Goal: Ask a question

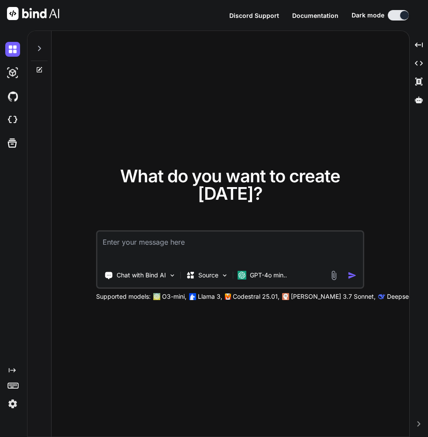
click at [7, 411] on img at bounding box center [12, 404] width 15 height 15
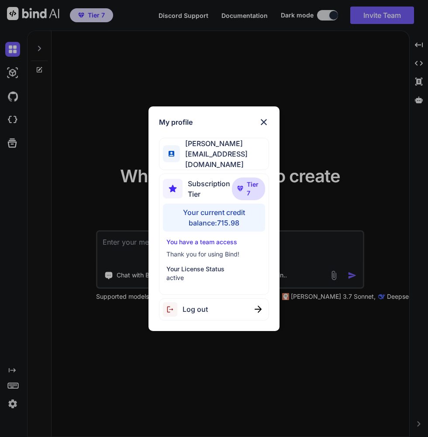
click at [339, 422] on div "My profile Thomas Fuhrman t.furm@4npa.com Subscription Tier Tier 7 Your current…" at bounding box center [214, 218] width 428 height 437
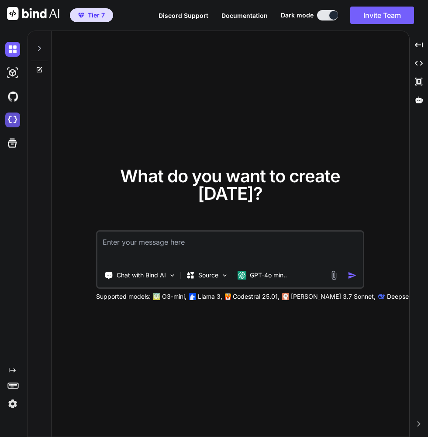
click at [10, 115] on img at bounding box center [12, 120] width 15 height 15
click at [36, 45] on icon at bounding box center [39, 48] width 7 height 7
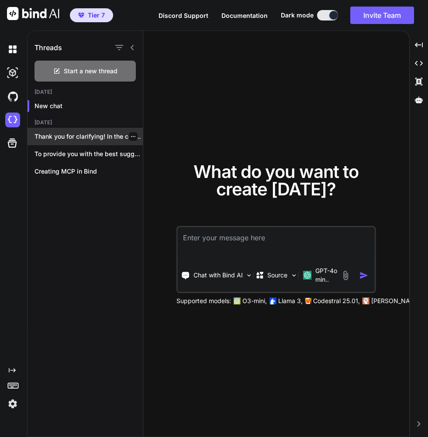
click at [62, 136] on p "Thank you for clarifying! In the context..." at bounding box center [88, 136] width 108 height 9
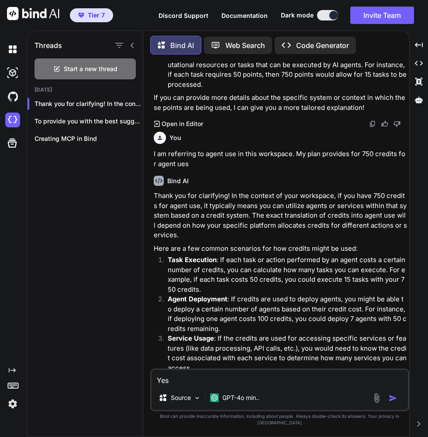
scroll to position [249, 0]
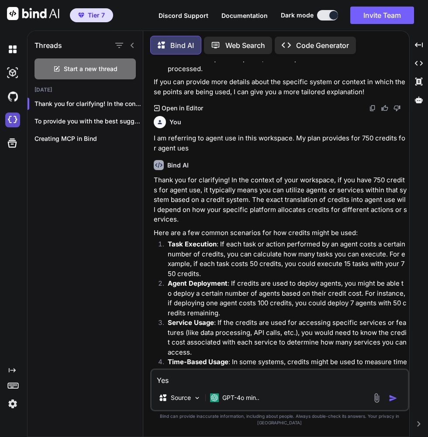
click at [10, 113] on img at bounding box center [12, 120] width 15 height 15
click at [11, 113] on img at bounding box center [12, 120] width 15 height 15
type textarea "x"
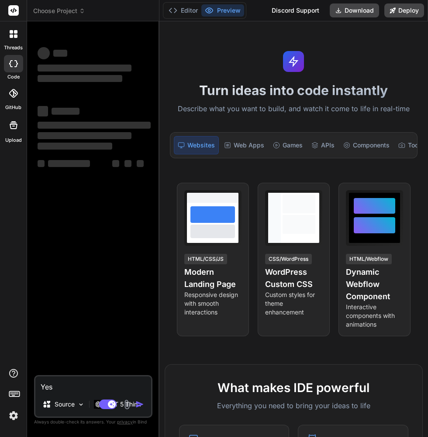
type textarea "x"
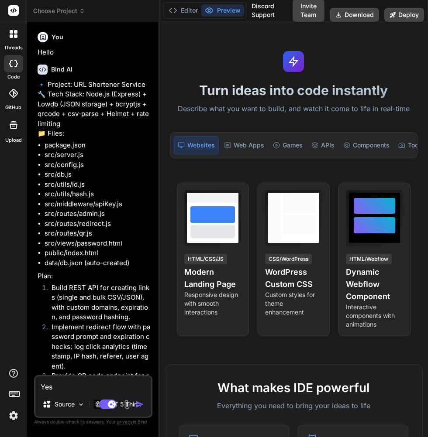
click at [9, 40] on div at bounding box center [13, 34] width 18 height 18
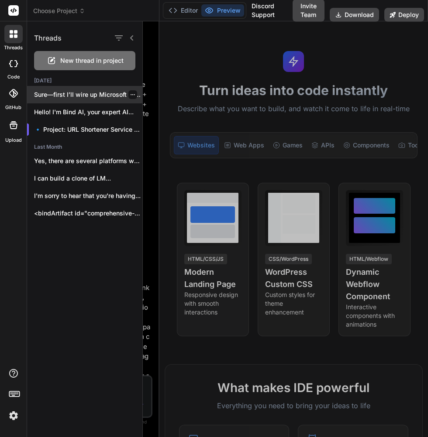
click at [75, 96] on p "Sure—first I’ll wire up Microsoft Graph client-credentials..." at bounding box center [88, 94] width 108 height 9
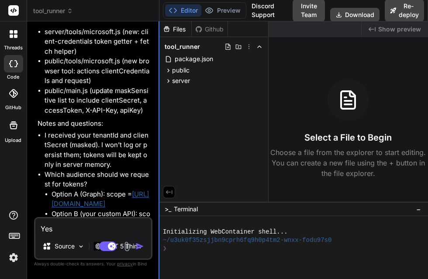
scroll to position [2497, 0]
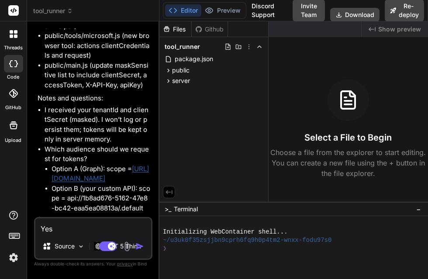
click at [73, 213] on li "Option B (your custom API): scope = api://1b8ad676-5162-47e8-bc42-eaa5ea08813a/…" at bounding box center [100, 199] width 99 height 30
click at [56, 234] on textarea "Yes" at bounding box center [93, 226] width 116 height 16
type textarea "x"
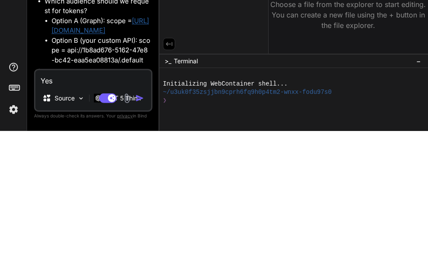
scroll to position [34, 0]
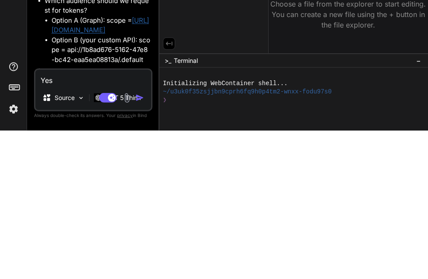
type textarea "Ye"
type textarea "x"
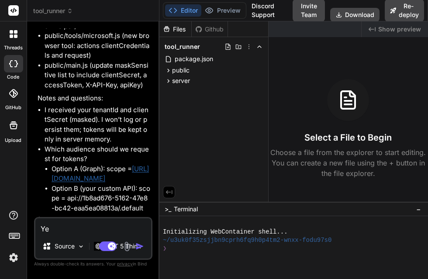
type textarea "Ye"
click at [398, 253] on div at bounding box center [289, 257] width 253 height 8
type textarea "x"
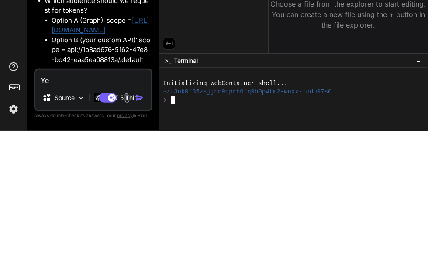
click at [59, 225] on textarea "Ye" at bounding box center [93, 226] width 116 height 16
type textarea "Y"
type textarea "x"
type textarea "O"
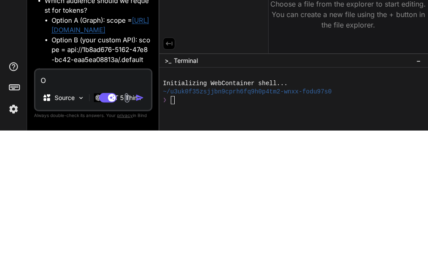
type textarea "x"
type textarea "Op"
type textarea "x"
type textarea "Opt"
type textarea "x"
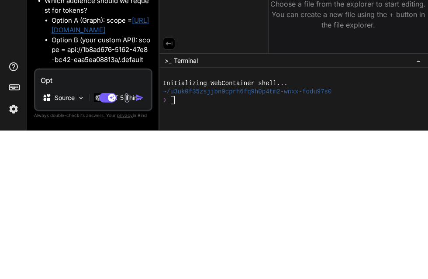
type textarea "Opti"
type textarea "x"
type textarea "Optio"
type textarea "x"
type textarea "Option"
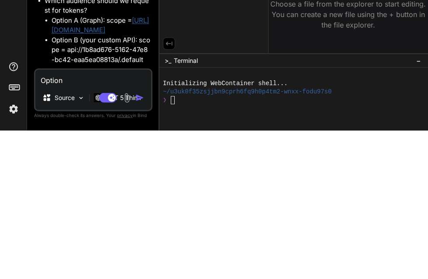
type textarea "x"
type textarea "Option"
type textarea "x"
type textarea "Option B"
type textarea "x"
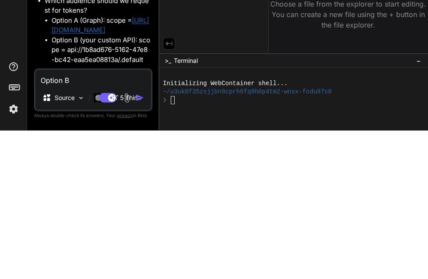
type textarea "Option B"
click at [138, 247] on img "button" at bounding box center [139, 246] width 9 height 9
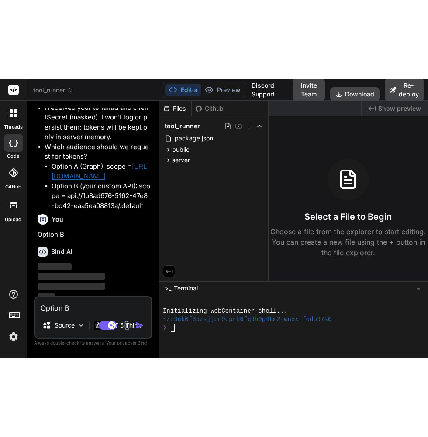
scroll to position [2414, 0]
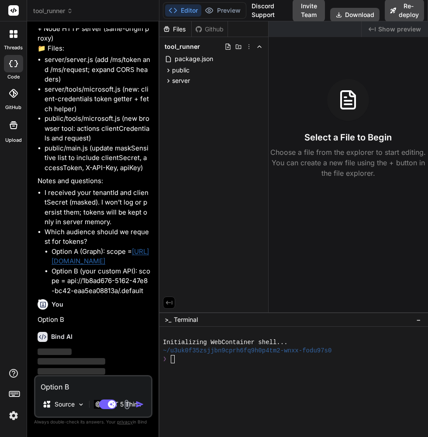
click at [103, 85] on li "server/tools/microsoft.js (new: client-credentials token getter + fetch helper)" at bounding box center [98, 100] width 106 height 30
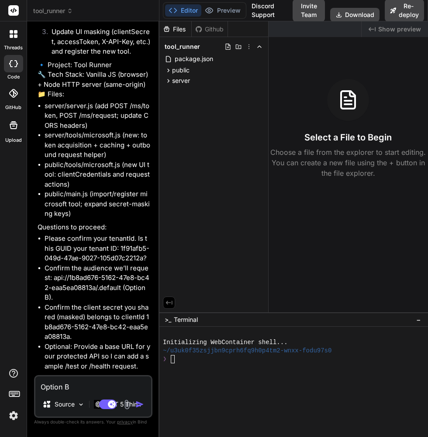
scroll to position [40, 0]
click at [56, 391] on textarea "Option B" at bounding box center [93, 385] width 116 height 16
type textarea "x"
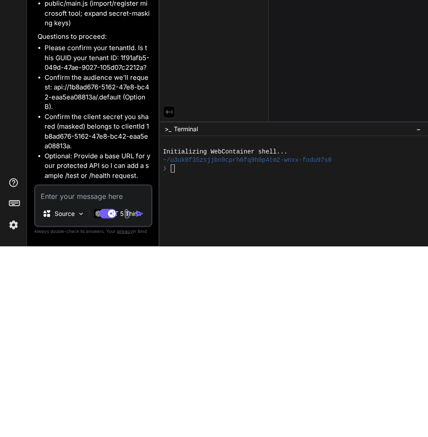
type textarea "Y"
type textarea "x"
type textarea "Ye"
type textarea "x"
type textarea "Yes"
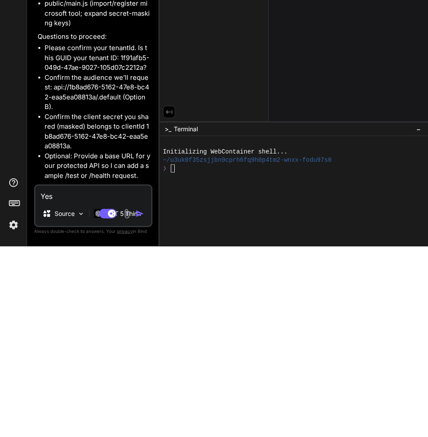
type textarea "x"
type textarea "Yes,"
type textarea "x"
type textarea "Yes,"
type textarea "x"
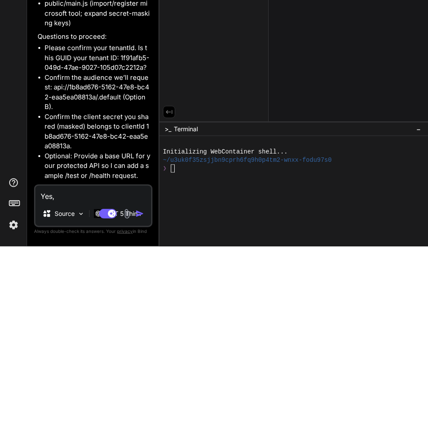
type textarea "Yes, y"
type textarea "x"
type textarea "Yes, ye"
type textarea "x"
type textarea "Yes, yes"
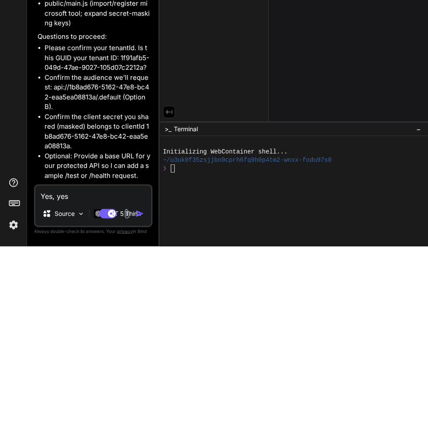
type textarea "x"
type textarea "Yes, yes"
type textarea "x"
type textarea "Yes, yes"
type textarea "x"
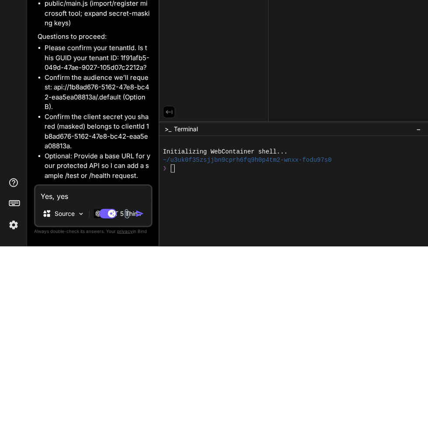
type textarea "Yes, yes,"
type textarea "x"
type textarea "Yes, yes,"
type textarea "x"
type textarea "Yes, yes, i"
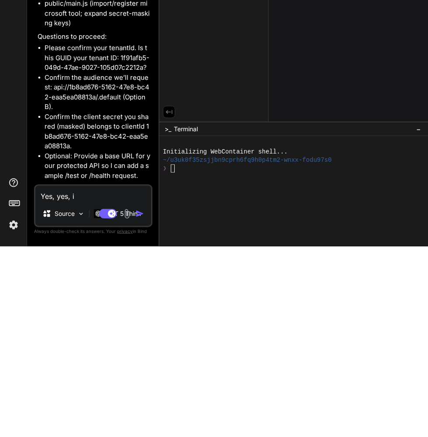
type textarea "x"
type textarea "Yes, yes,"
type textarea "x"
type textarea "Yes, yes, I"
type textarea "x"
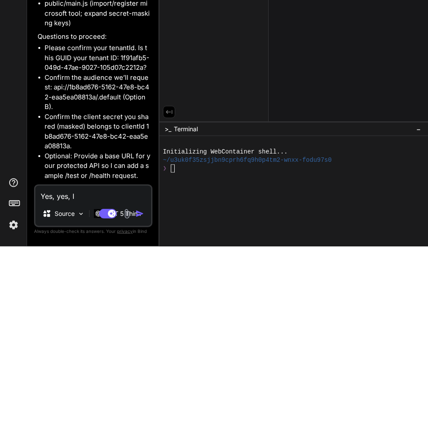
type textarea "Yes, yes, I"
type textarea "x"
type textarea "Yes, yes, I t"
type textarea "x"
type textarea "Yes, yes, I th"
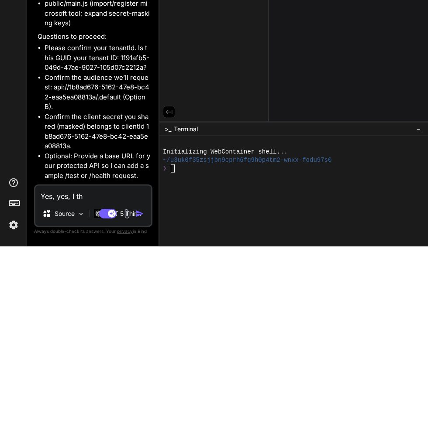
type textarea "x"
type textarea "Yes, yes, I thi"
type textarea "x"
type textarea "Yes, yes, I thin"
type textarea "x"
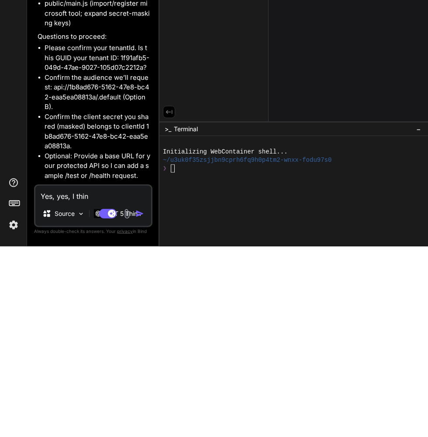
type textarea "Yes, yes, I think"
type textarea "x"
type textarea "Yes, yes, I think"
type textarea "x"
type textarea "Yes, yes, I think I"
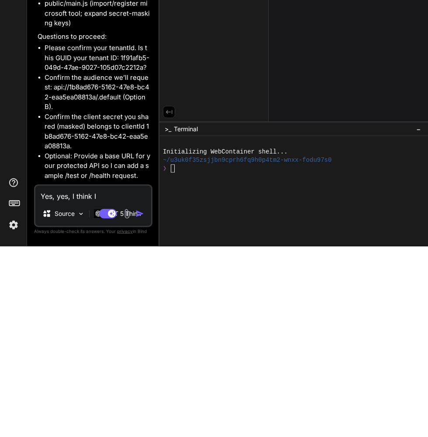
type textarea "x"
type textarea "Yes, yes, I think I"
type textarea "x"
type textarea "Yes, yes, I think I a"
type textarea "x"
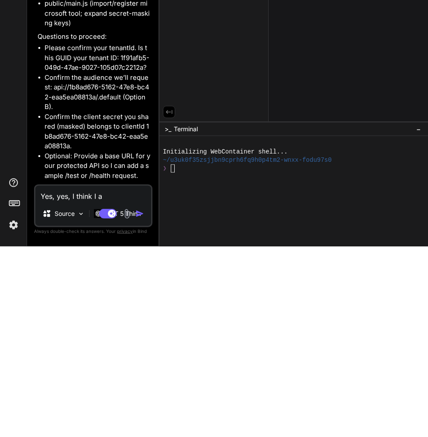
type textarea "Yes, yes, I think I al"
type textarea "x"
type textarea "Yes, yes, I think I alr"
type textarea "x"
type textarea "Yes, yes, I think I alre"
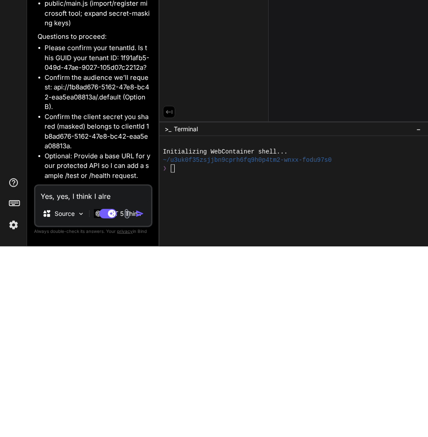
type textarea "x"
type textarea "Yes, yes, I think I alrea"
type textarea "x"
type textarea "Yes, yes, I think I alread"
type textarea "x"
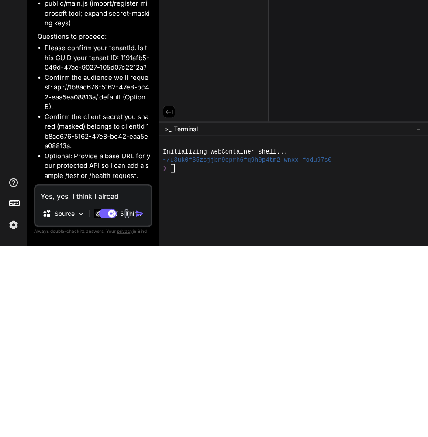
type textarea "Yes, yes, I think I already"
type textarea "x"
type textarea "Yes, yes, I think I already"
type textarea "x"
type textarea "Yes, yes, I think I already g"
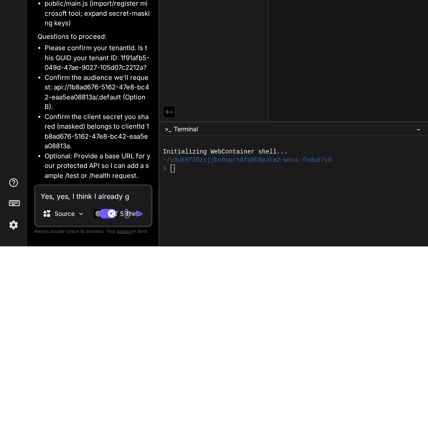
type textarea "x"
type textarea "Yes, yes, I think I already ga"
type textarea "x"
type textarea "Yes, yes, I think I already gav"
type textarea "x"
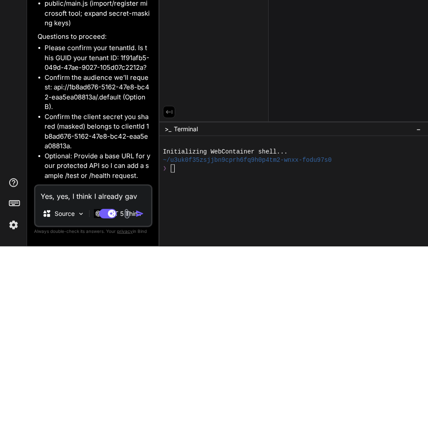
type textarea "Yes, yes, I think I already gave"
type textarea "x"
type textarea "Yes, yes, I think I already gave"
type textarea "x"
type textarea "Yes, yes, I think I already gave y"
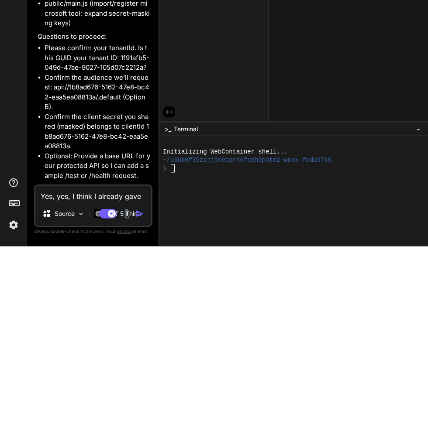
type textarea "x"
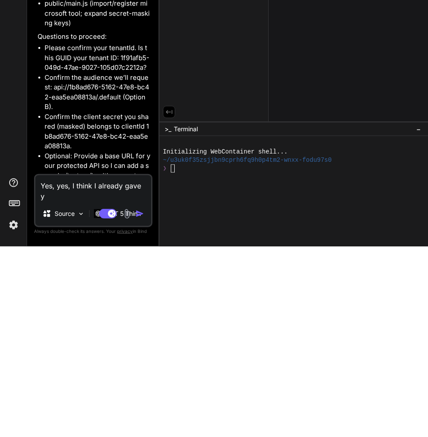
type textarea "Yes, yes, I think I already gave yo"
type textarea "x"
type textarea "Yes, yes, I think I already gave you"
type textarea "x"
type textarea "Yes, yes, I think I already gave you"
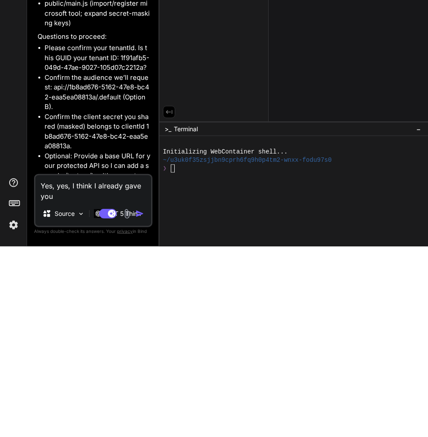
type textarea "x"
type textarea "Yes, yes, I think I already gave you t"
type textarea "x"
type textarea "Yes, yes, I think I already gave you th"
type textarea "x"
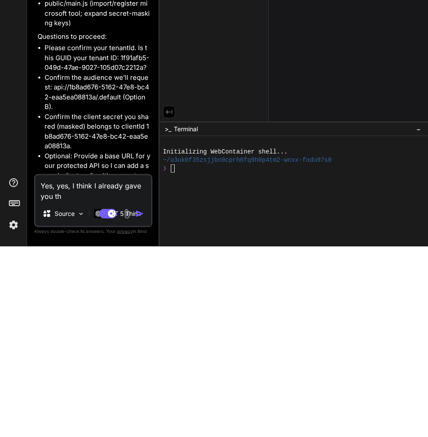
type textarea "Yes, yes, I think I already gave you tha"
type textarea "x"
type textarea "Yes, yes, I think I already gave you that"
type textarea "x"
type textarea "Yes, yes, I think I already gave you that"
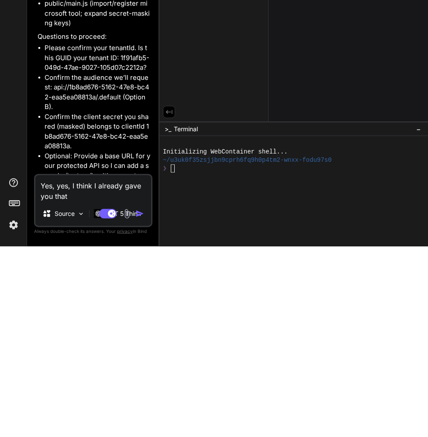
type textarea "x"
type textarea "Yes, yes, I think I already gave you that a"
type textarea "x"
type textarea "Yes, yes, I think I already gave you that al"
type textarea "x"
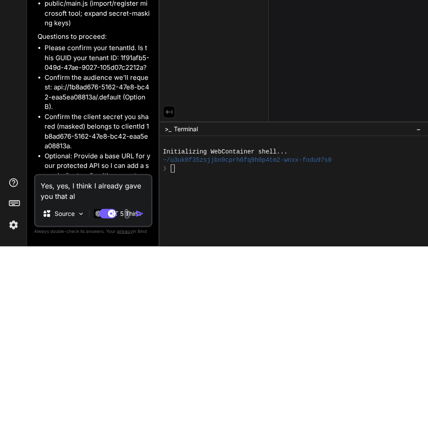
type textarea "Yes, yes, I think I already gave you that alo"
type textarea "x"
type textarea "Yes, yes, I think I already gave you that alon"
type textarea "x"
type textarea "Yes, yes, I think I already gave you that along"
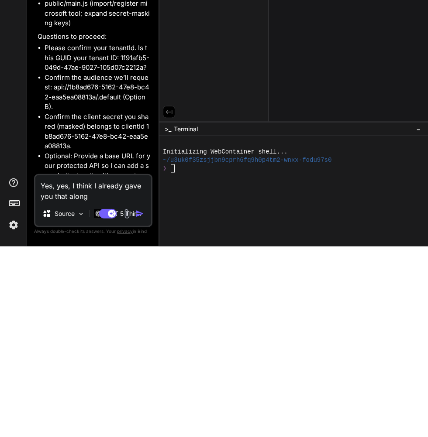
type textarea "x"
type textarea "Yes, yes, I think I already gave you that along"
type textarea "x"
type textarea "Yes, yes, I think I already gave you that along w"
type textarea "x"
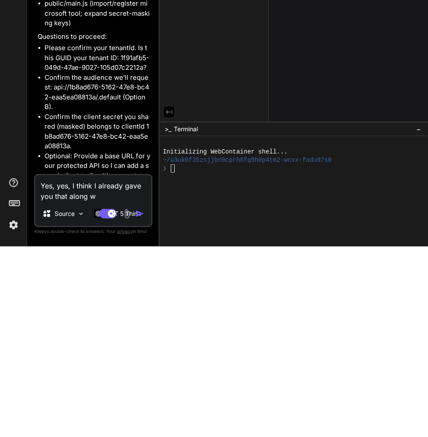
type textarea "Yes, yes, I think I already gave you that along wi"
type textarea "x"
type textarea "Yes, yes, I think I already gave you that along wit"
type textarea "x"
type textarea "Yes, yes, I think I already gave you that along with"
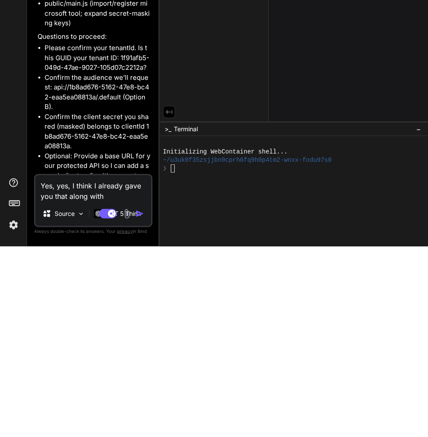
type textarea "x"
type textarea "Yes, yes, I think I already gave you that along with"
type textarea "x"
type textarea "Yes, yes, I think I already gave you that along with t"
type textarea "x"
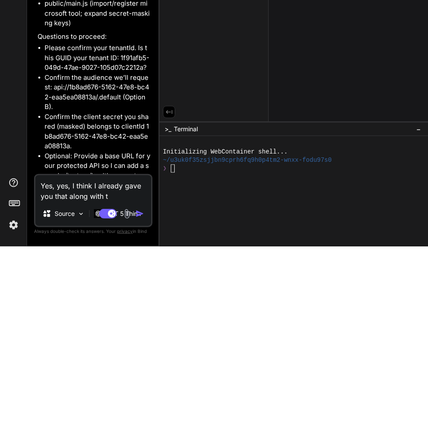
type textarea "Yes, yes, I think I already gave you that along with te"
type textarea "x"
type textarea "Yes, yes, I think I already gave you that along with ten"
type textarea "x"
type textarea "Yes, yes, I think I already gave you that along with tenn"
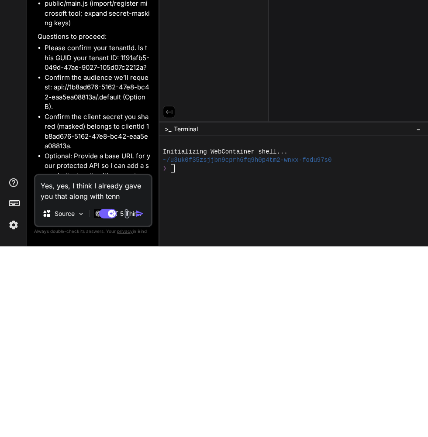
type textarea "x"
type textarea "Yes, yes, I think I already gave you that along with tenna"
type textarea "x"
type textarea "Yes, yes, I think I already gave you that along with tennat"
type textarea "x"
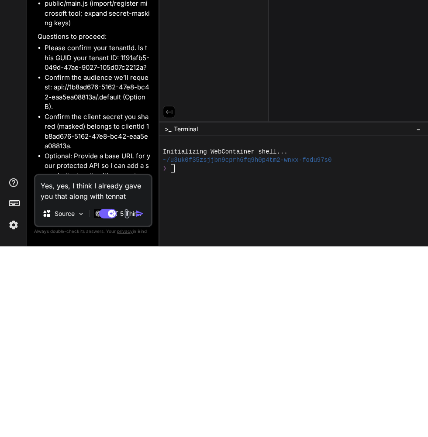
type textarea "Yes, yes, I think I already gave you that along with tennat"
type textarea "x"
type textarea "Yes, yes, I think I already gave you that along with tennat"
type textarea "x"
type textarea "Yes, yes, I think I already gave you that along with tenna"
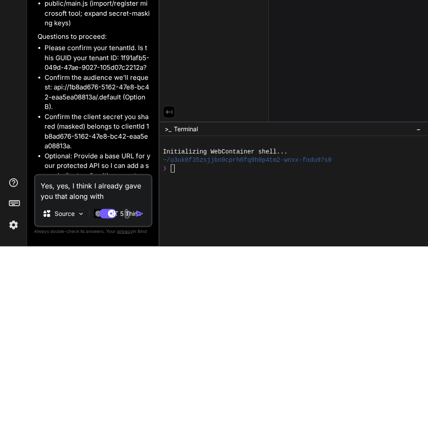
type textarea "x"
type textarea "Yes, yes, I think I already gave you that along with tenn"
type textarea "x"
type textarea "Yes, yes, I think I already gave you that along with ten"
type textarea "x"
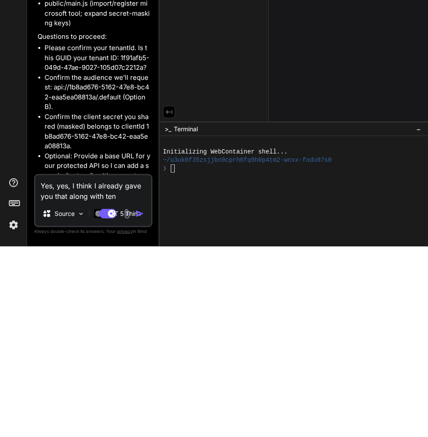
type textarea "Yes, yes, I think I already gave you that along with te"
type textarea "x"
type textarea "Yes, yes, I think I already gave you that along with t"
type textarea "x"
type textarea "Yes, yes, I think I already gave you that along with"
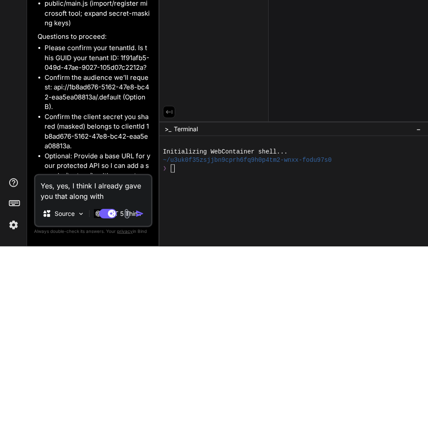
type textarea "x"
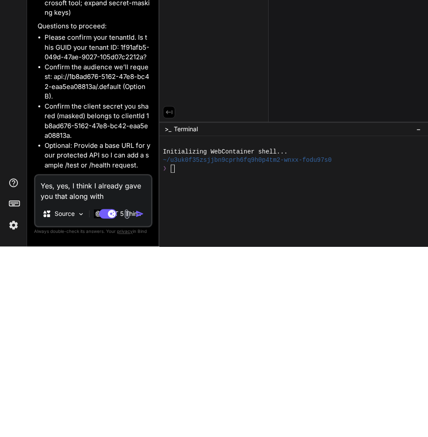
click at [69, 377] on textarea "Yes, yes, I think I already gave you that along with" at bounding box center [93, 379] width 116 height 26
type textarea "Yes, yes, yI think I already gave you that along with"
type textarea "x"
type textarea "Yes, yes, yeI think I already gave you that along with"
type textarea "x"
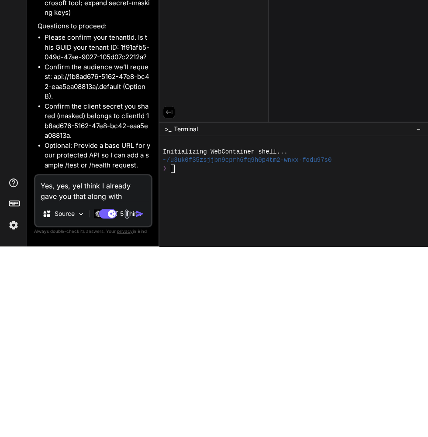
type textarea "Yes, yes, yesI think I already gave you that along with"
type textarea "x"
type textarea "Yes, yes, yes,I think I already gave you that along with"
type textarea "x"
type textarea "Yes, yes, yes, I think I already gave you that along with"
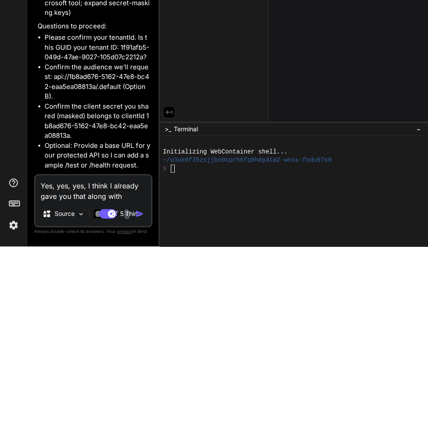
type textarea "x"
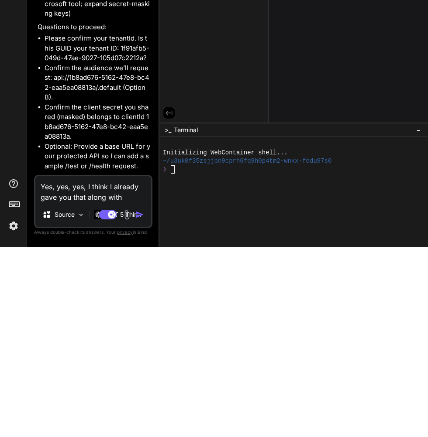
click at [123, 389] on textarea "Yes, yes, yes, I think I already gave you that along with" at bounding box center [93, 379] width 116 height 26
type textarea "Yes, yes, yes, I think I already gave you that along with t"
type textarea "x"
type textarea "Yes, yes, yes, I think I already gave you that along with th"
type textarea "x"
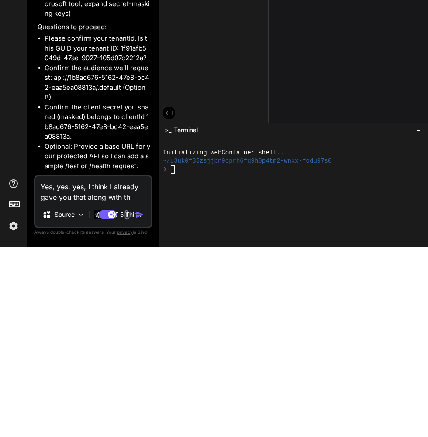
type textarea "Yes, yes, yes, I think I already gave you that along with the"
type textarea "x"
type textarea "Yes, yes, yes, I think I already gave you that along with the"
type textarea "x"
type textarea "Yes, yes, yes, I think I already gave you that along with the t"
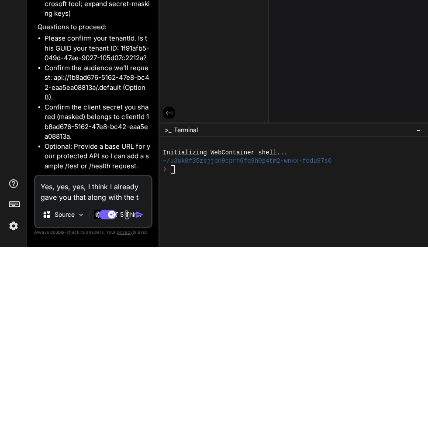
type textarea "x"
type textarea "Yes, yes, yes, I think I already gave you that along with the te"
type textarea "x"
type textarea "Yes, yes, yes, I think I already gave you that along with the ten"
type textarea "x"
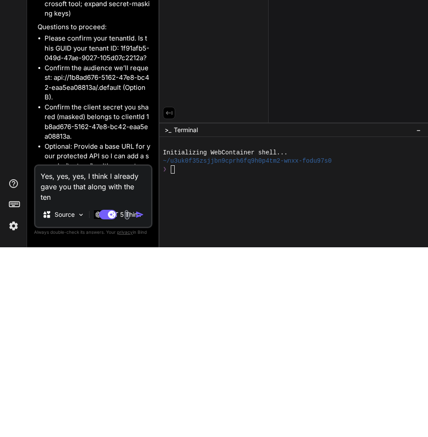
type textarea "Yes, yes, yes, I think I already gave you that along with the tenn"
type textarea "x"
type textarea "Yes, yes, yes, I think I already gave you that along with the tenna"
type textarea "x"
type textarea "Yes, yes, yes, I think I already gave you that along with the tennat"
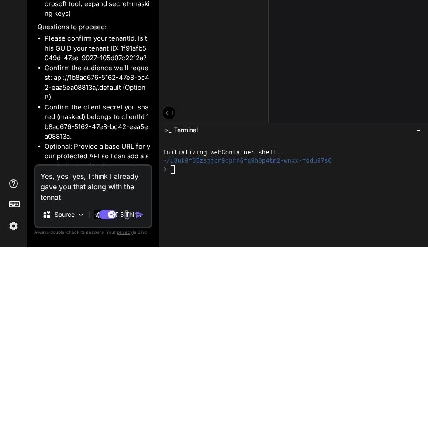
type textarea "x"
type textarea "Yes, yes, yes, I think I already gave you that along with the tennat"
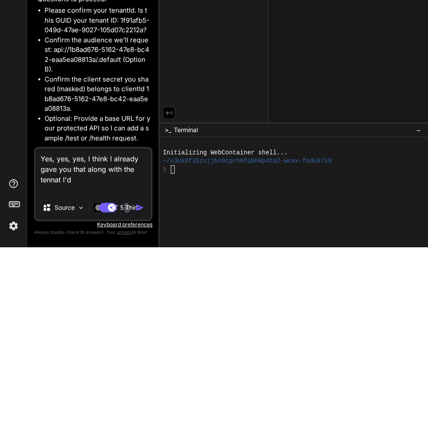
scroll to position [2862, 0]
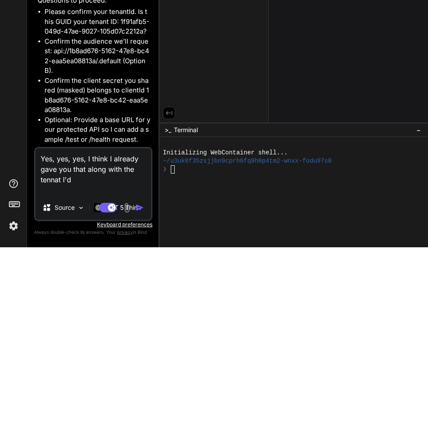
click at [79, 368] on textarea "Yes, yes, yes, I think I already gave you that along with the tennat I'd" at bounding box center [93, 361] width 116 height 47
click at [137, 401] on img "button" at bounding box center [139, 397] width 9 height 9
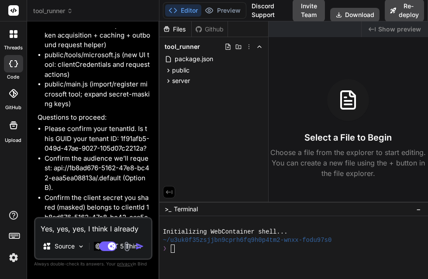
scroll to position [17, 0]
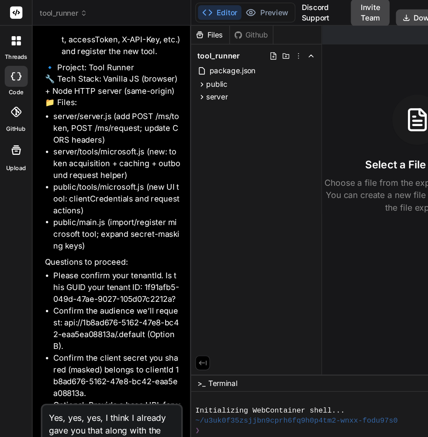
scroll to position [40, 0]
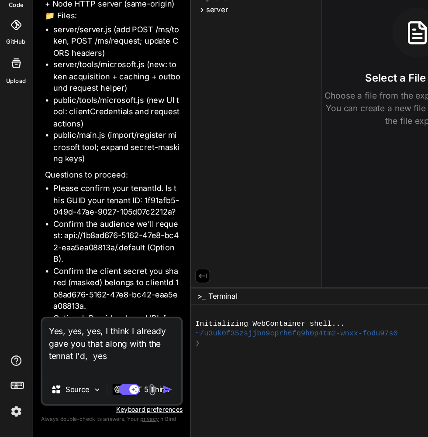
click at [138, 402] on div "Agent Mode. When this toggle is activated, AI automatically makes decisions, re…" at bounding box center [122, 397] width 50 height 10
click at [134, 398] on div "Agent Mode. When this toggle is activated, AI automatically makes decisions, re…" at bounding box center [122, 397] width 50 height 10
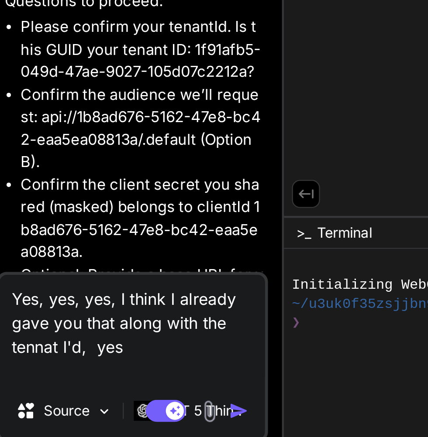
click at [139, 397] on img "button" at bounding box center [139, 397] width 9 height 9
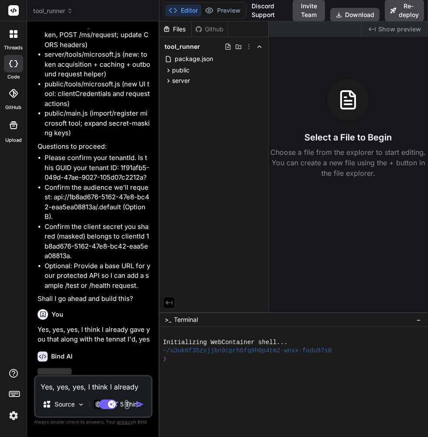
scroll to position [38, 0]
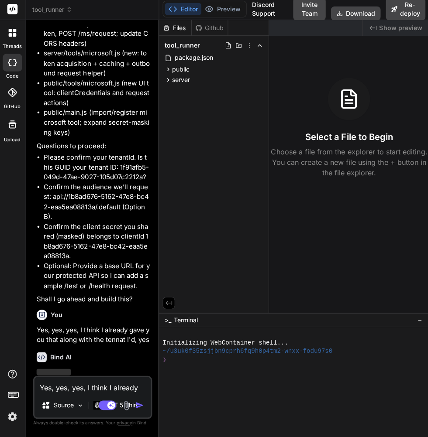
click at [124, 405] on img at bounding box center [127, 405] width 10 height 10
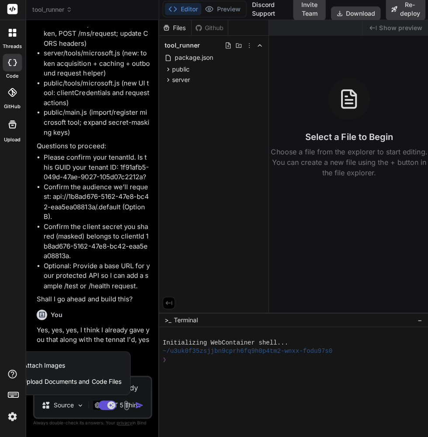
click at [122, 405] on div at bounding box center [214, 218] width 428 height 437
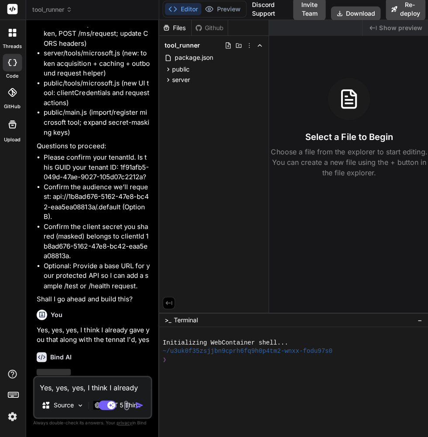
click at [121, 404] on div "Agent Mode. When this toggle is activated, AI automatically makes decisions, re…" at bounding box center [122, 404] width 50 height 10
click at [122, 409] on img at bounding box center [127, 405] width 10 height 10
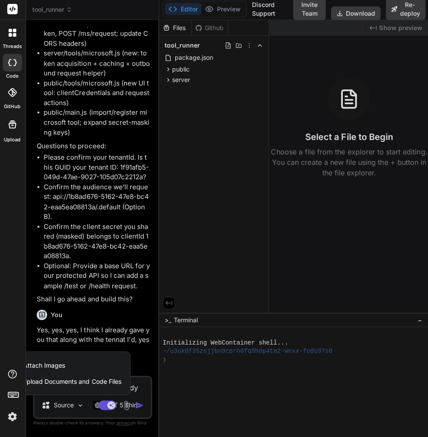
click at [65, 384] on span "Upload Documents and Code Files" at bounding box center [72, 381] width 99 height 9
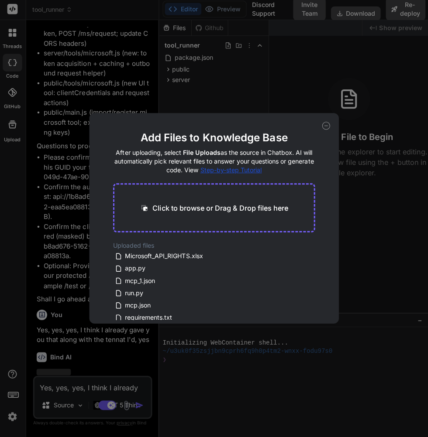
click at [258, 208] on p "Click to browse or Drag & Drop files here" at bounding box center [220, 208] width 135 height 10
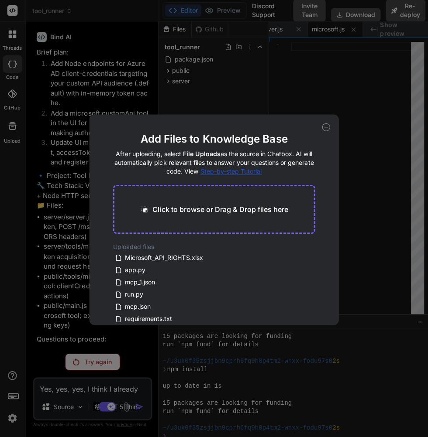
scroll to position [2202, 0]
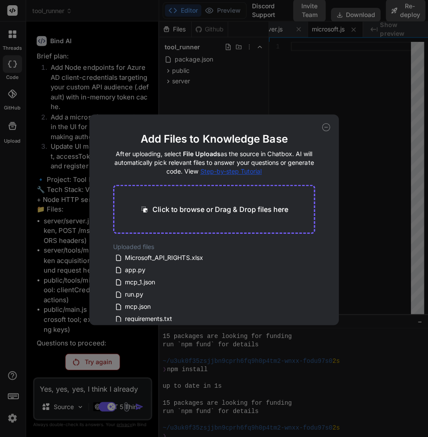
click at [326, 128] on icon at bounding box center [325, 127] width 8 height 8
type textarea "x"
